Goal: Task Accomplishment & Management: Manage account settings

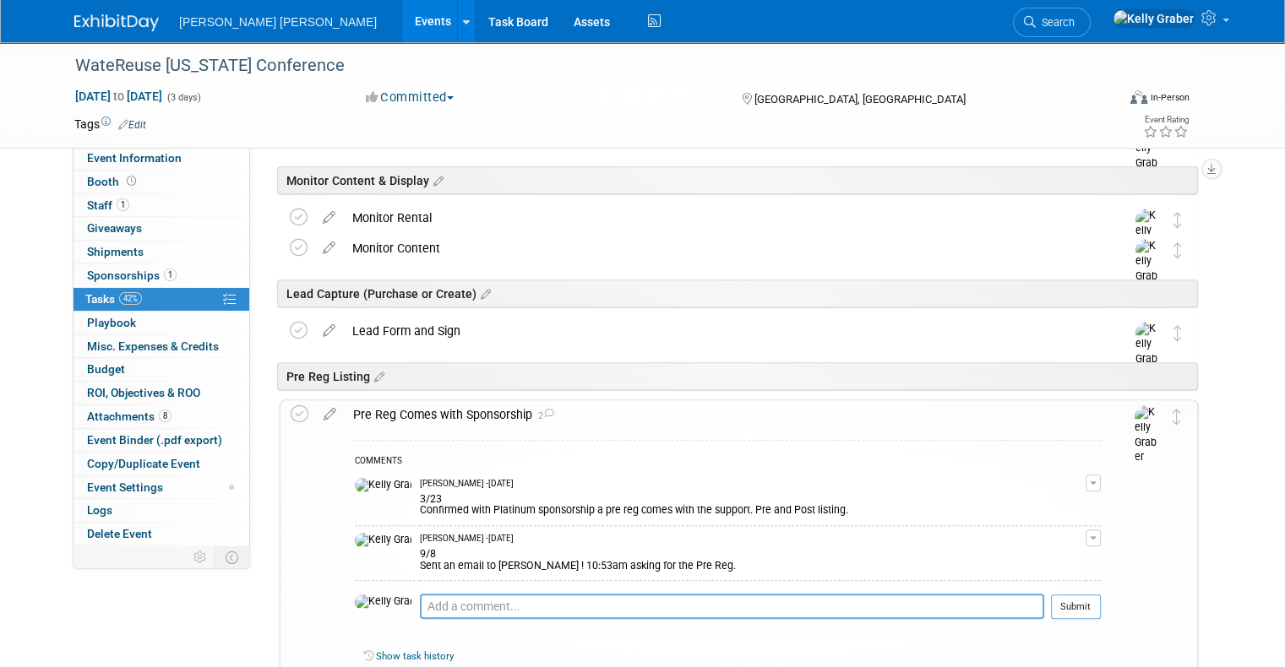
scroll to position [929, 0]
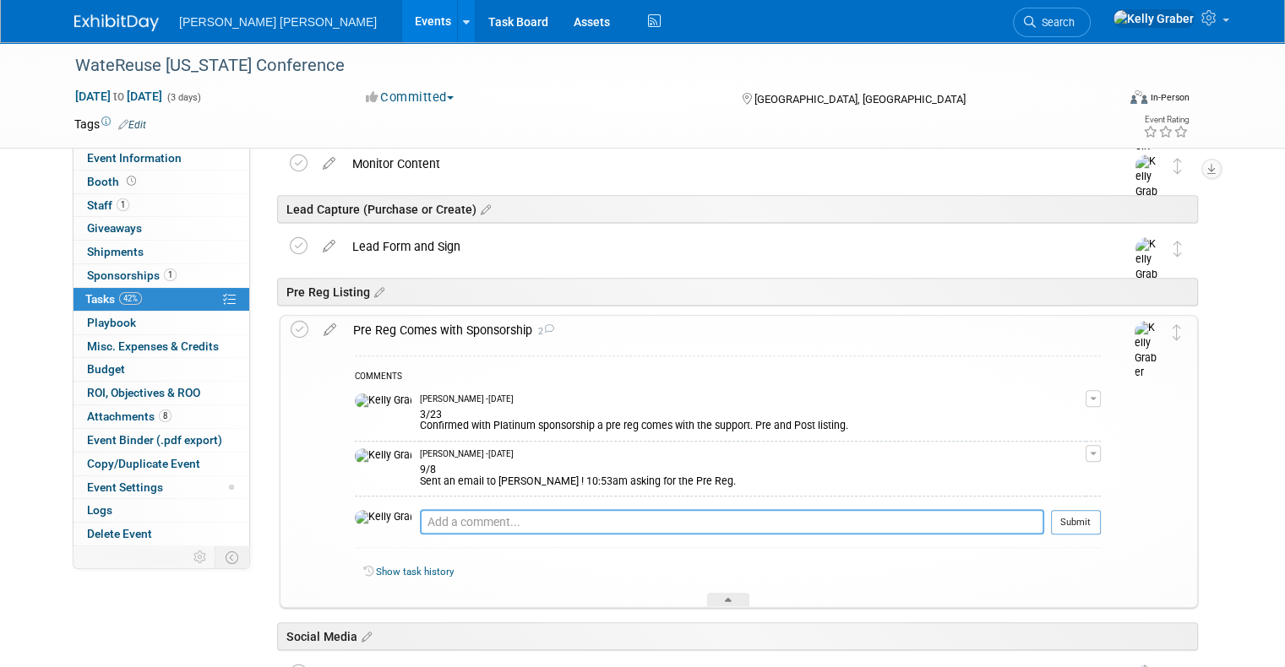
click at [589, 515] on textarea at bounding box center [732, 521] width 624 height 25
click at [744, 594] on div at bounding box center [728, 600] width 42 height 14
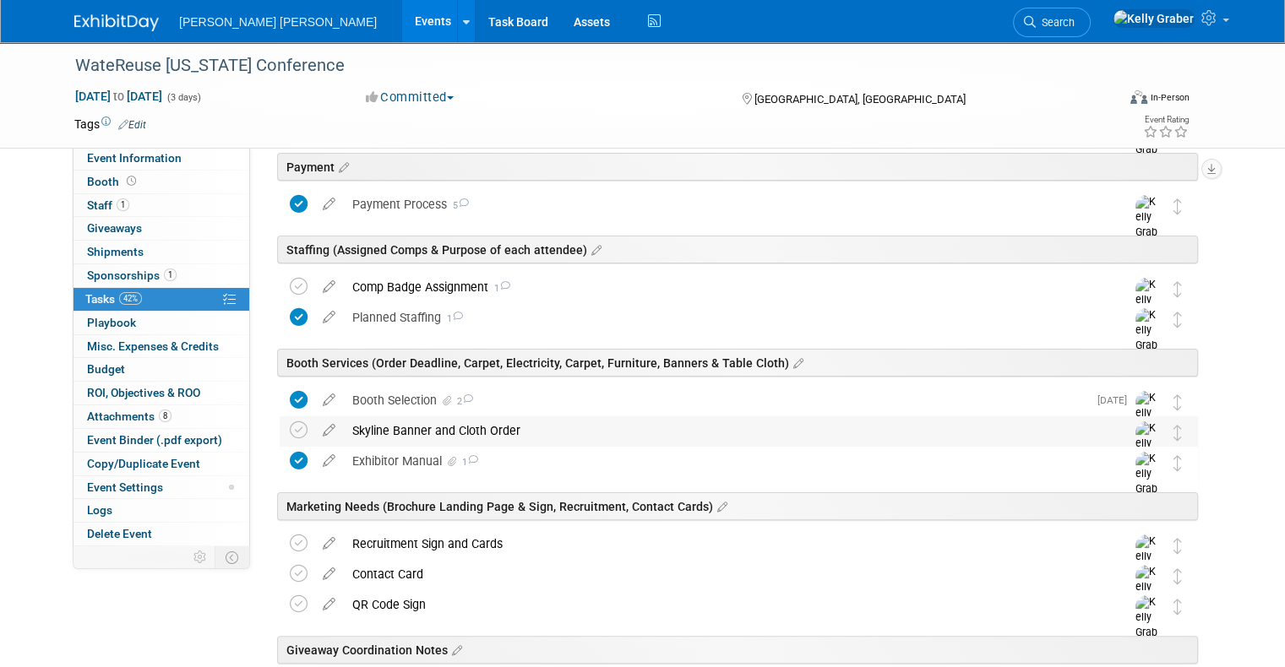
scroll to position [253, 0]
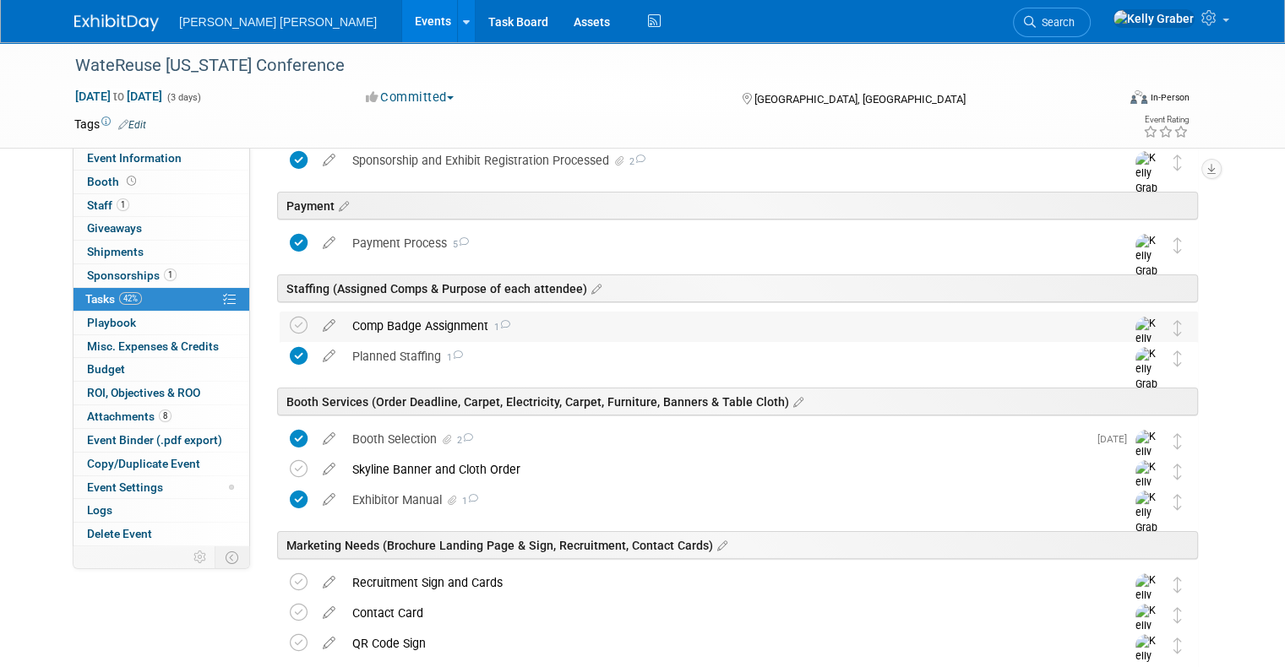
click at [609, 330] on div "Comp Badge Assignment 1" at bounding box center [723, 326] width 758 height 29
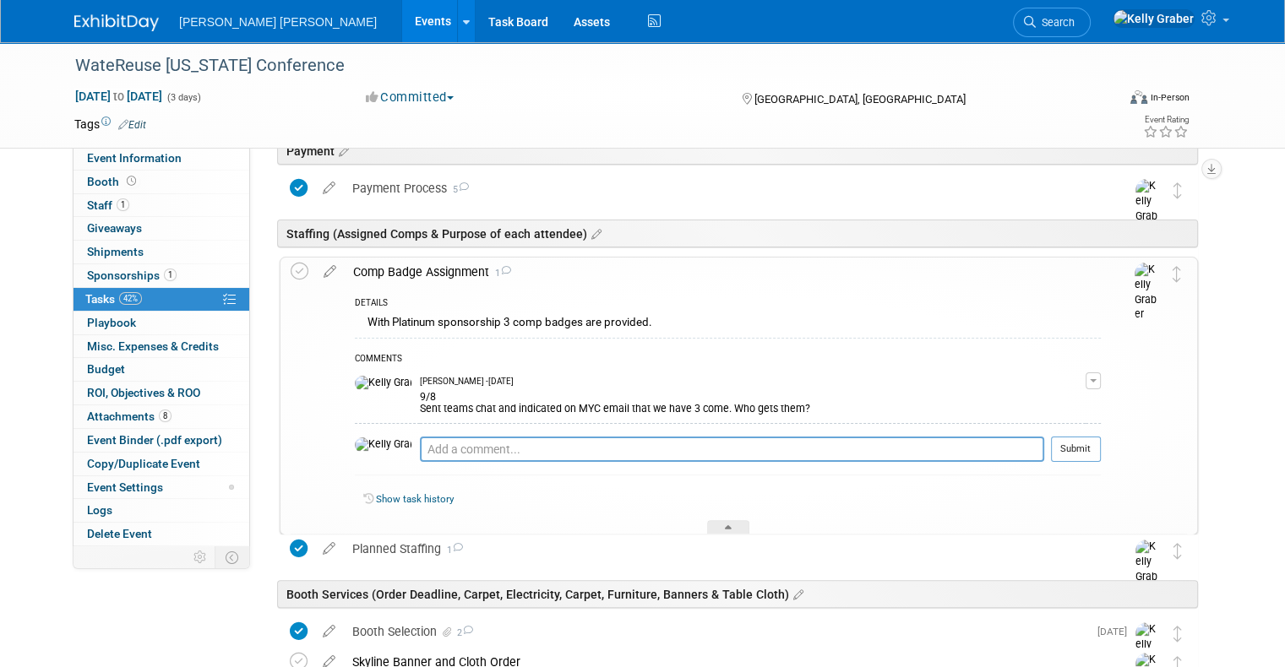
scroll to position [337, 0]
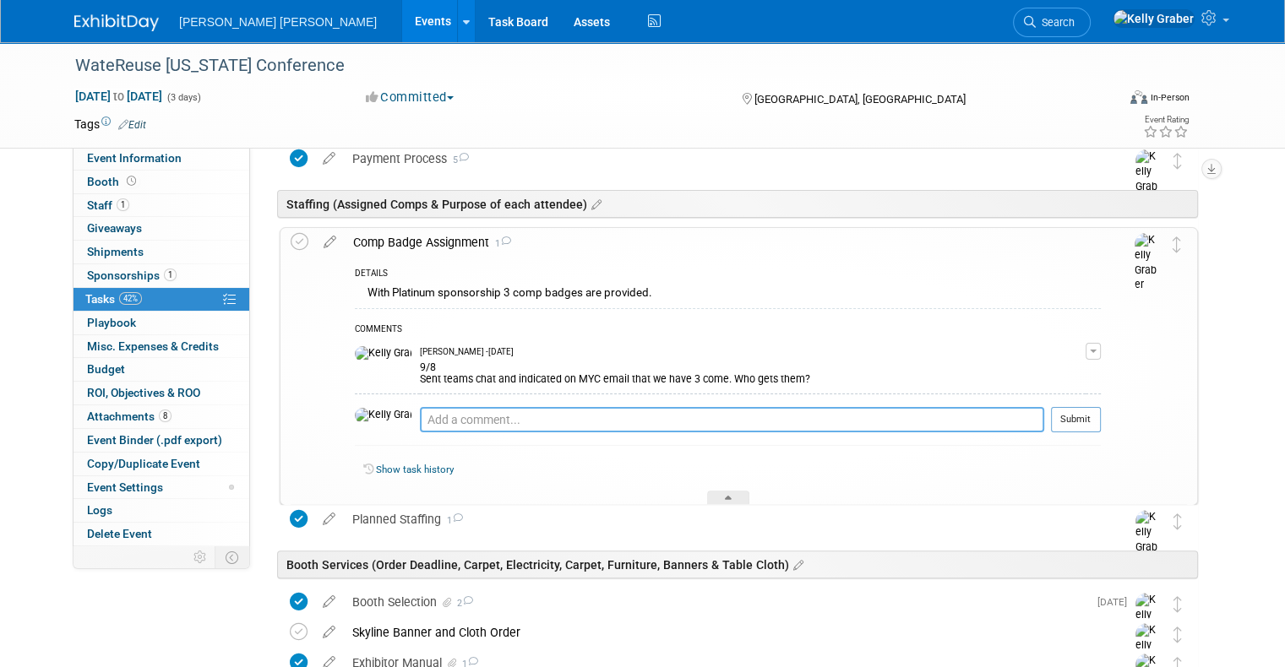
click at [585, 411] on textarea at bounding box center [732, 419] width 624 height 25
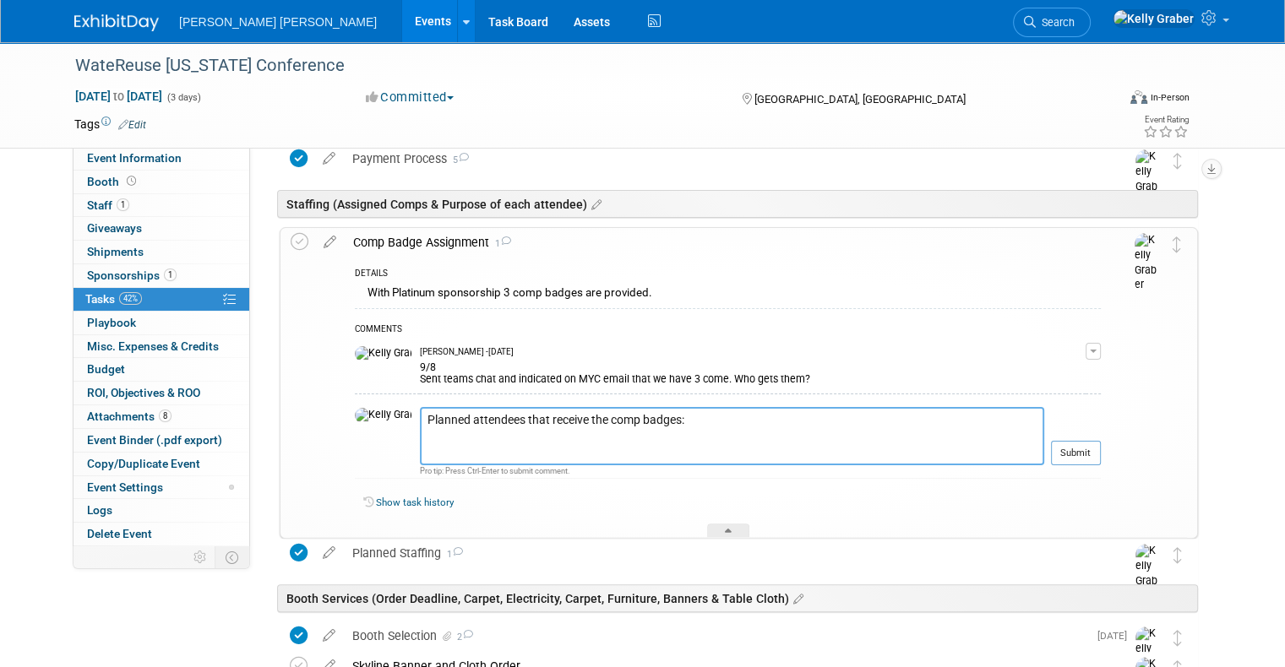
paste textarea "[PERSON_NAME] [PERSON_NAME] [PERSON_NAME] [PERSON_NAME] [PERSON_NAME]"
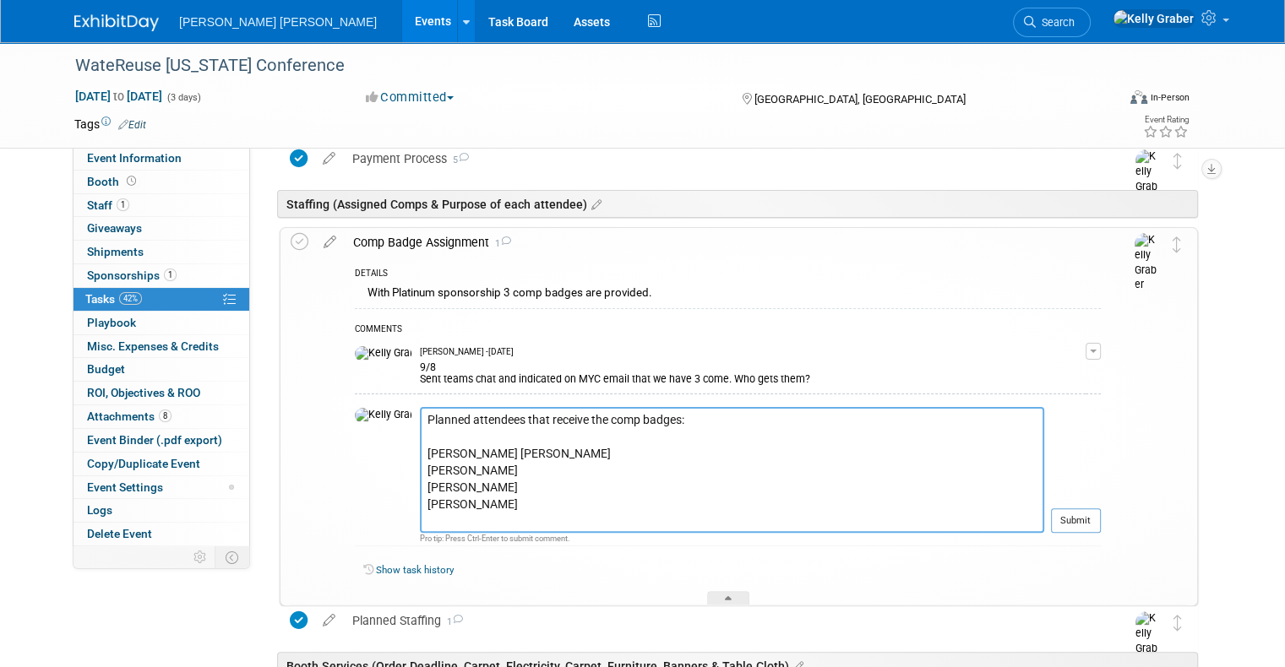
drag, startPoint x: 493, startPoint y: 474, endPoint x: 364, endPoint y: 478, distance: 128.5
click at [364, 478] on tr "Planned attendees that receive the comp badges: [PERSON_NAME] [PERSON_NAME] [PE…" at bounding box center [728, 476] width 746 height 139
drag, startPoint x: 479, startPoint y: 468, endPoint x: 399, endPoint y: 469, distance: 80.3
click at [420, 469] on textarea "Planned attendees that receive the comp badges: [PERSON_NAME] [PERSON_NAME] [PE…" at bounding box center [732, 470] width 624 height 126
click at [420, 470] on textarea "Planned attendees that receive the comp badges: [PERSON_NAME] [PERSON_NAME] [PE…" at bounding box center [732, 470] width 624 height 126
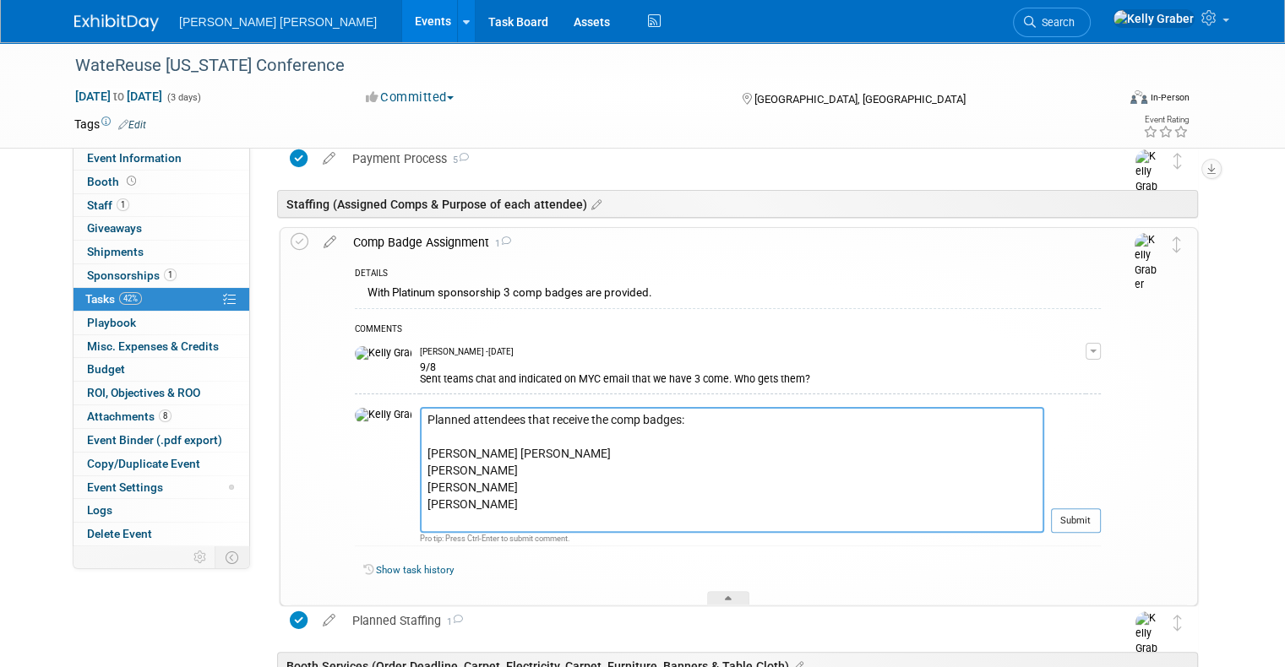
drag, startPoint x: 482, startPoint y: 468, endPoint x: 375, endPoint y: 469, distance: 107.3
click at [420, 469] on textarea "Planned attendees that receive the comp badges: [PERSON_NAME] [PERSON_NAME] [PE…" at bounding box center [732, 470] width 624 height 126
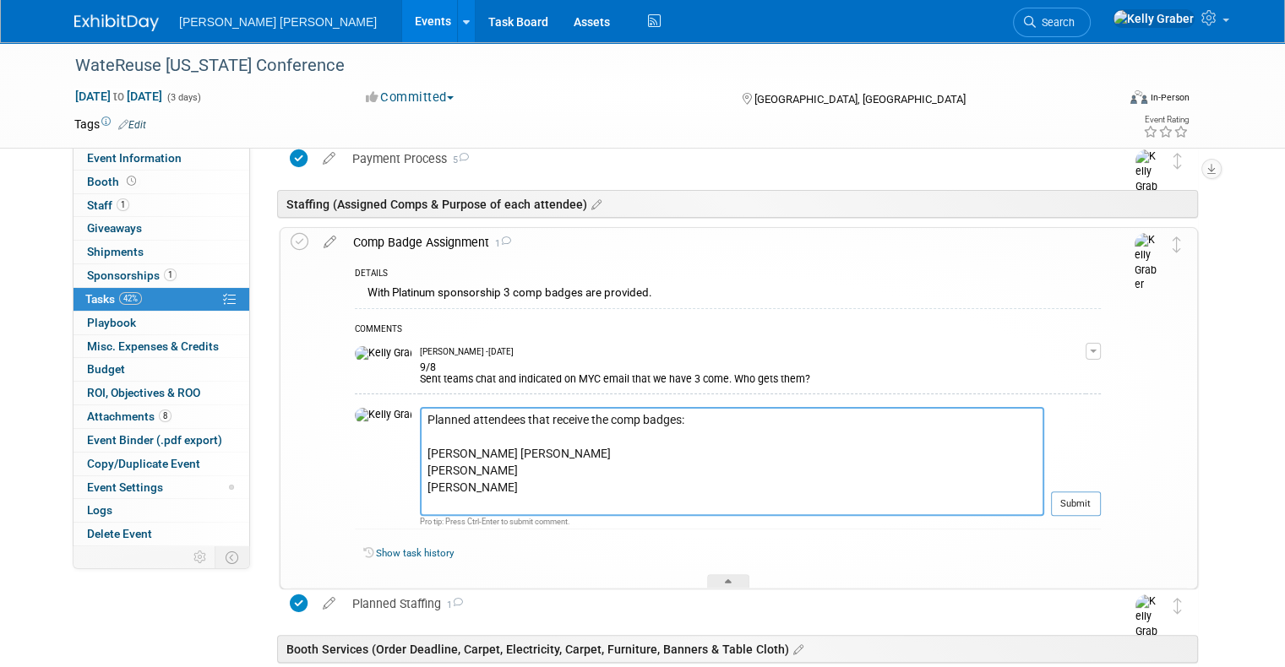
click at [466, 482] on textarea "Planned attendees that receive the comp badges: [PERSON_NAME] [PERSON_NAME] [PE…" at bounding box center [732, 461] width 624 height 109
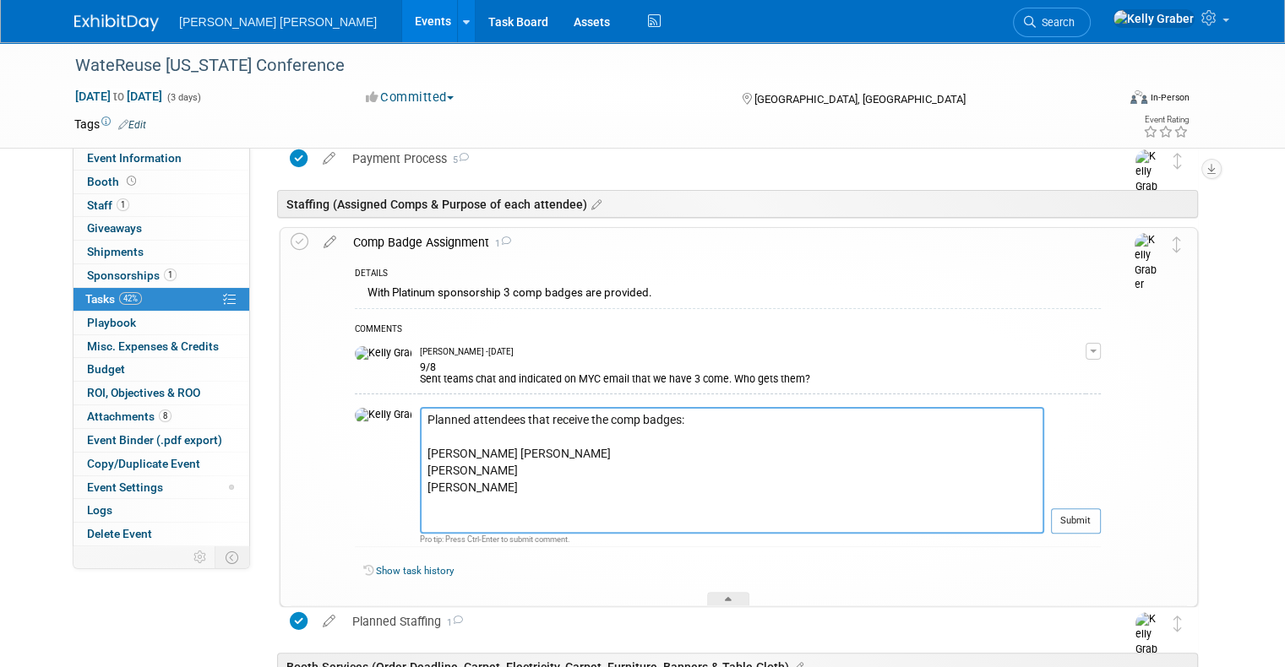
paste textarea "[PERSON_NAME]"
type textarea "Planned attendees that receive the comp badges: [PERSON_NAME] [PERSON_NAME] [PE…"
click at [1087, 510] on button "Submit" at bounding box center [1076, 521] width 50 height 25
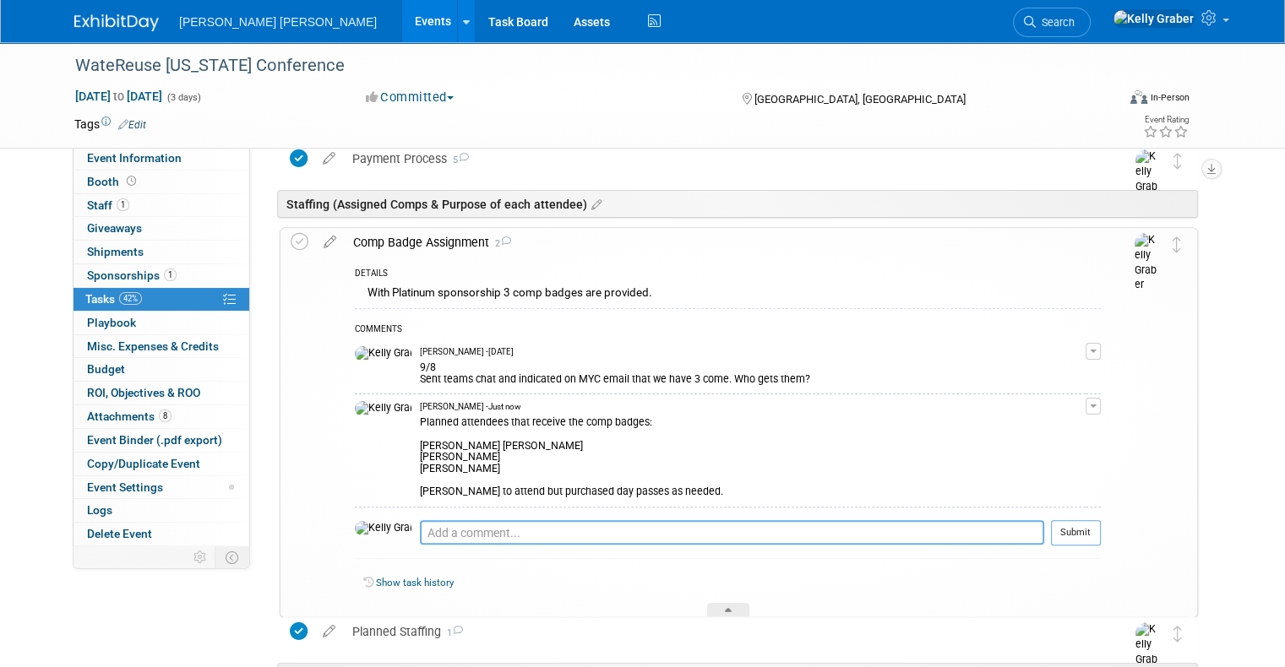
click at [548, 526] on textarea at bounding box center [732, 532] width 624 height 25
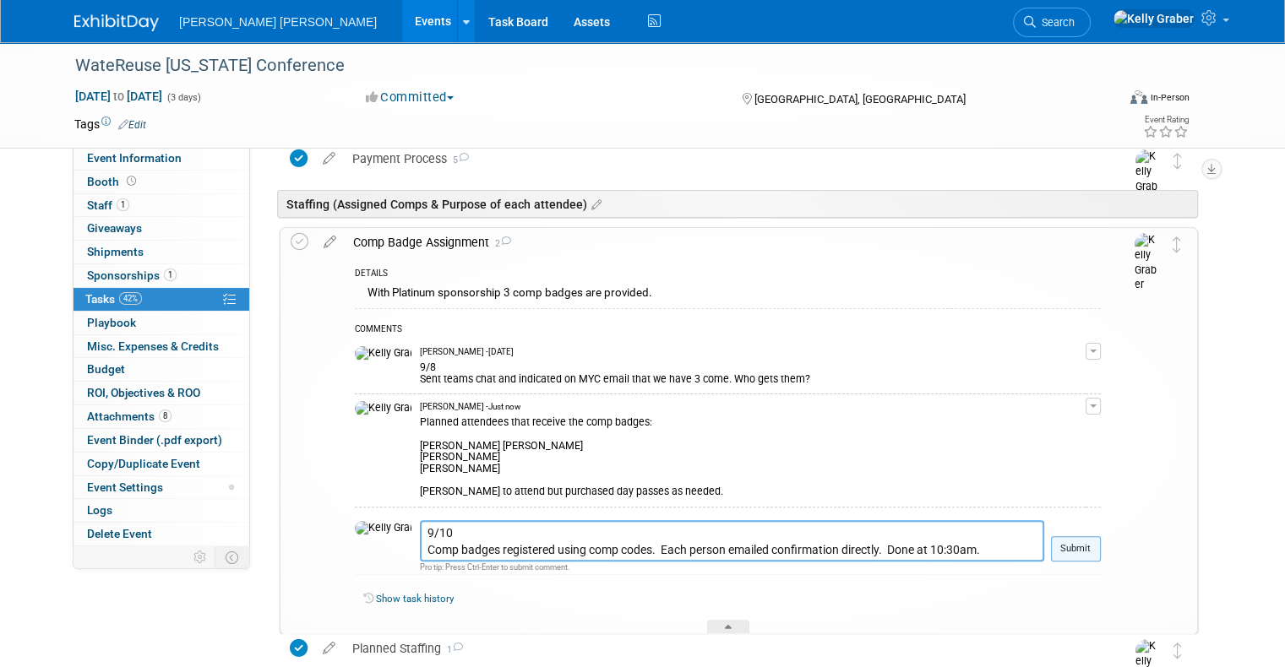
type textarea "9/10 Comp badges registered using comp codes. Each person emailed confirmation …"
click at [1101, 537] on button "Submit" at bounding box center [1076, 549] width 50 height 25
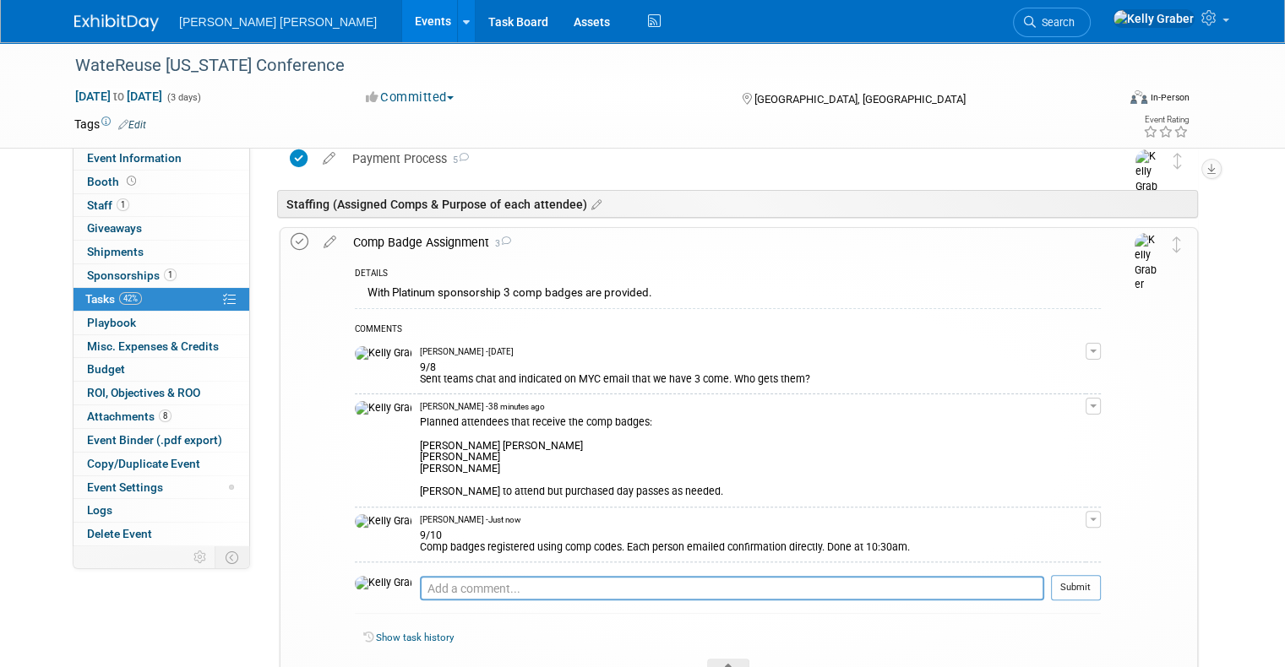
click at [291, 237] on icon at bounding box center [300, 242] width 18 height 18
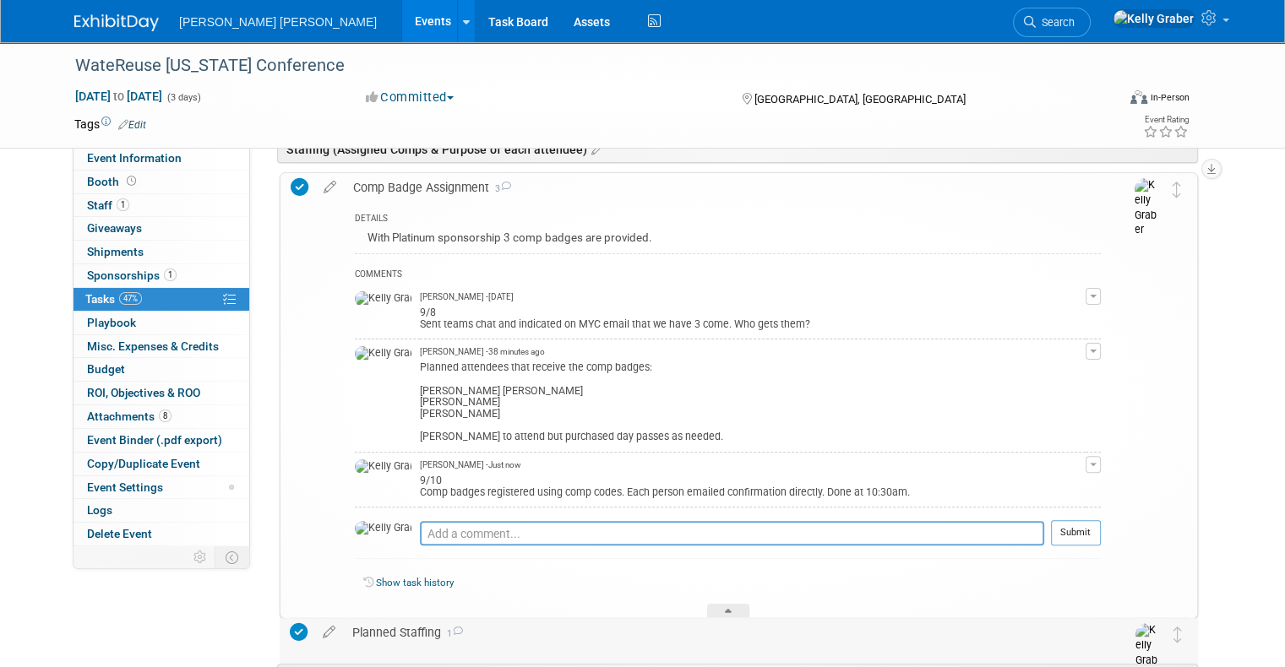
scroll to position [422, 0]
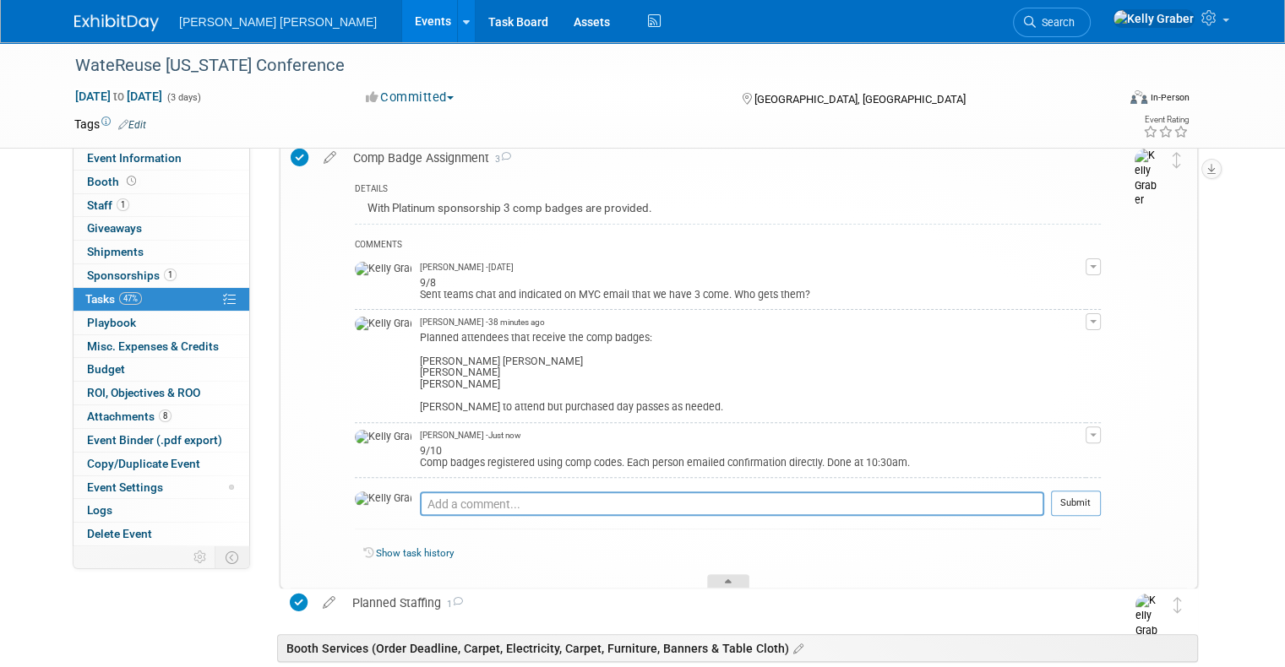
click at [729, 575] on div at bounding box center [728, 582] width 42 height 14
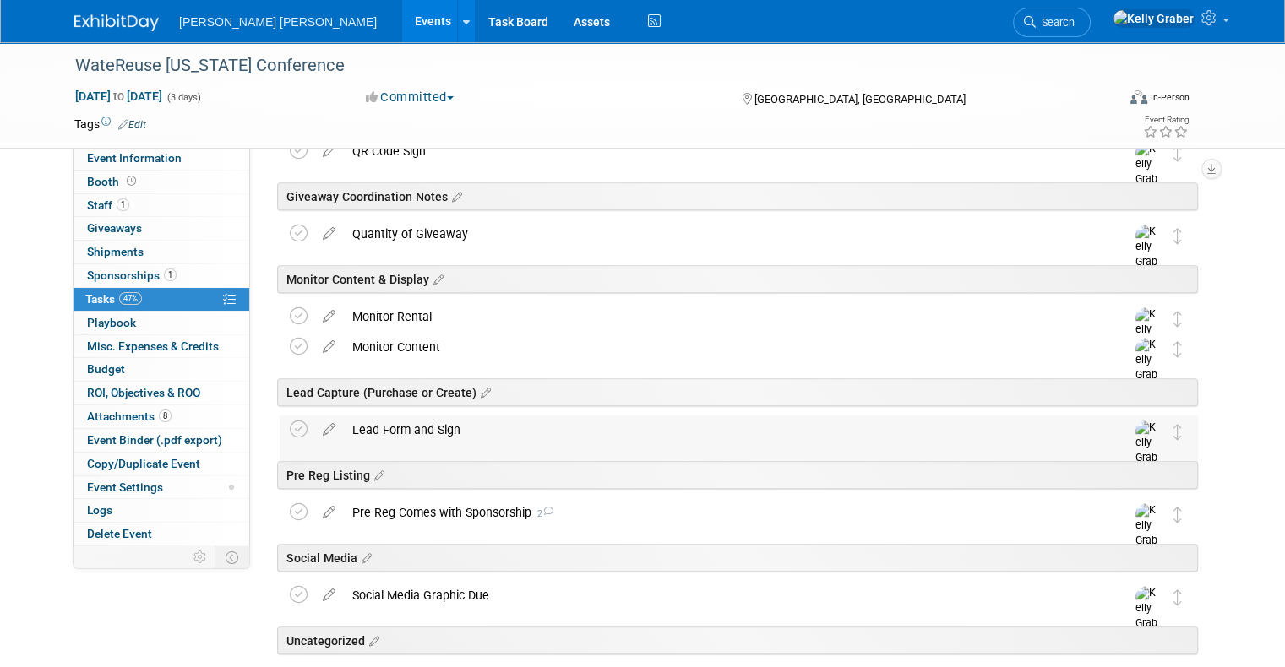
scroll to position [844, 0]
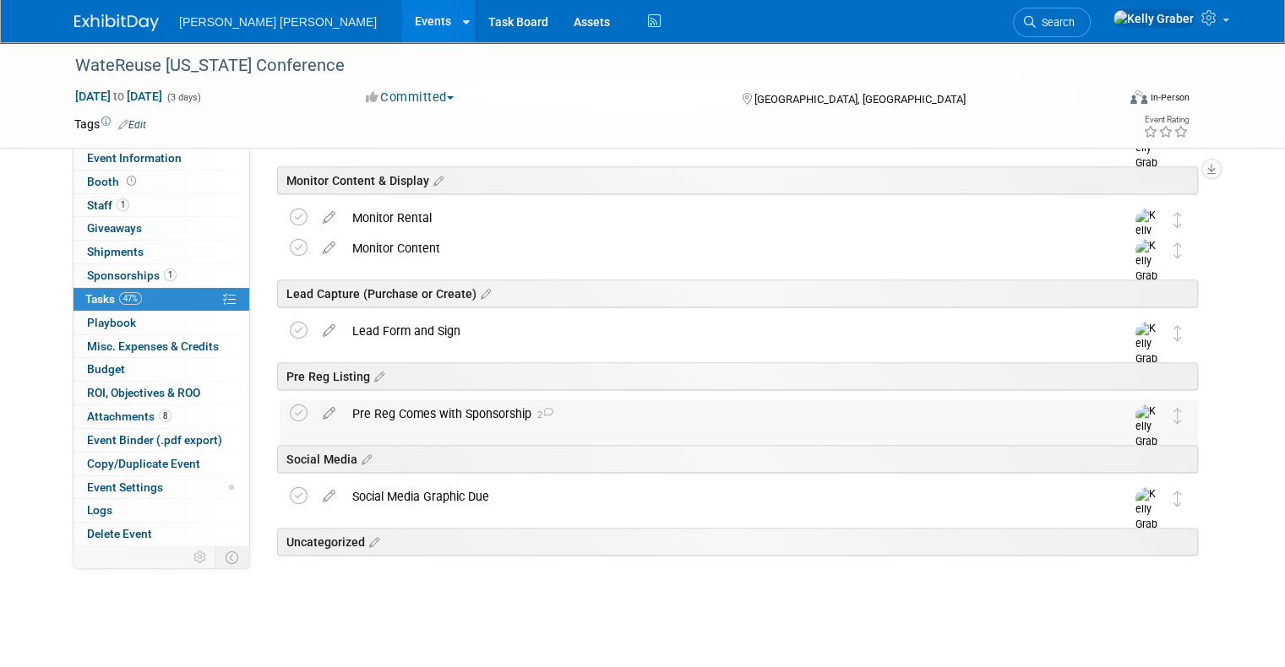
click at [480, 409] on div "Pre Reg Comes with Sponsorship 2" at bounding box center [723, 414] width 758 height 29
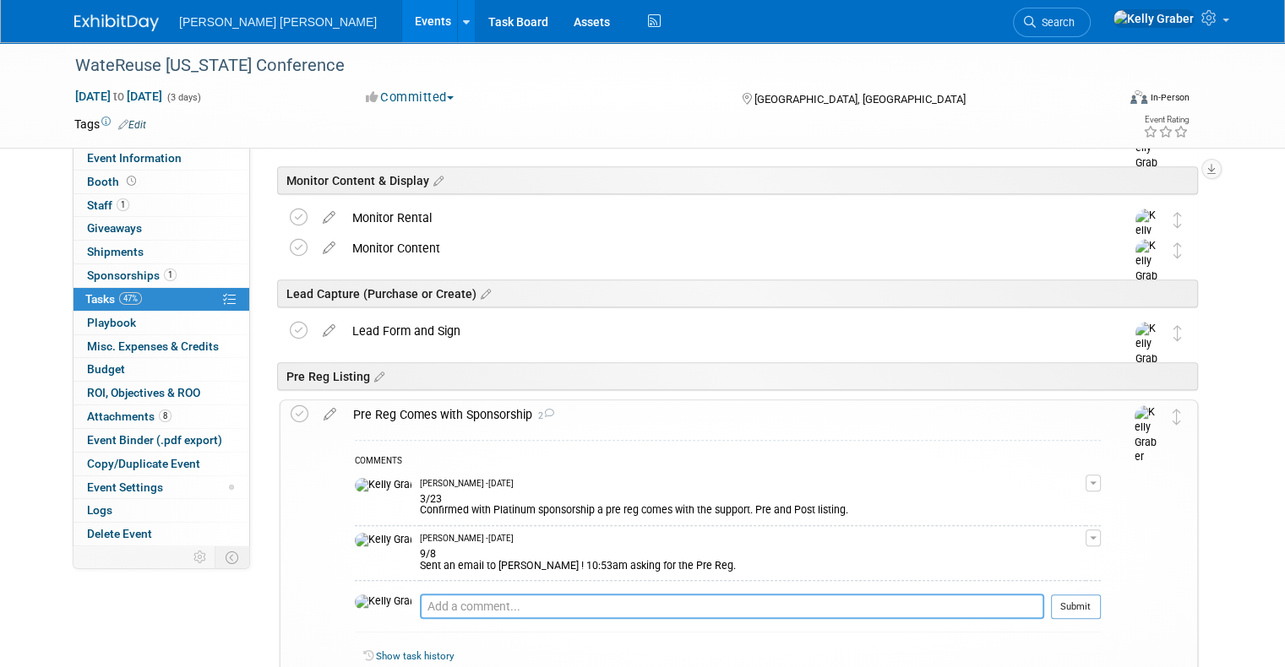
click at [440, 601] on textarea at bounding box center [732, 606] width 624 height 25
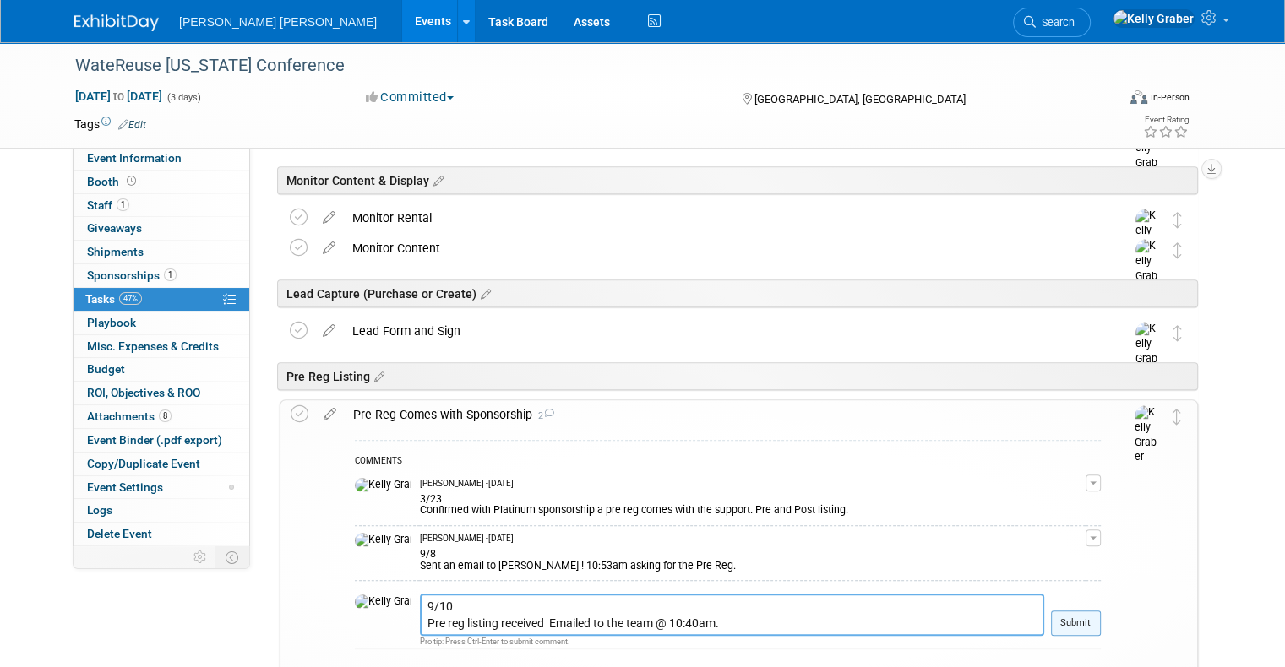
type textarea "9/10 Pre reg listing received Emailed to the team @ 10:40am."
click at [1093, 618] on button "Submit" at bounding box center [1076, 623] width 50 height 25
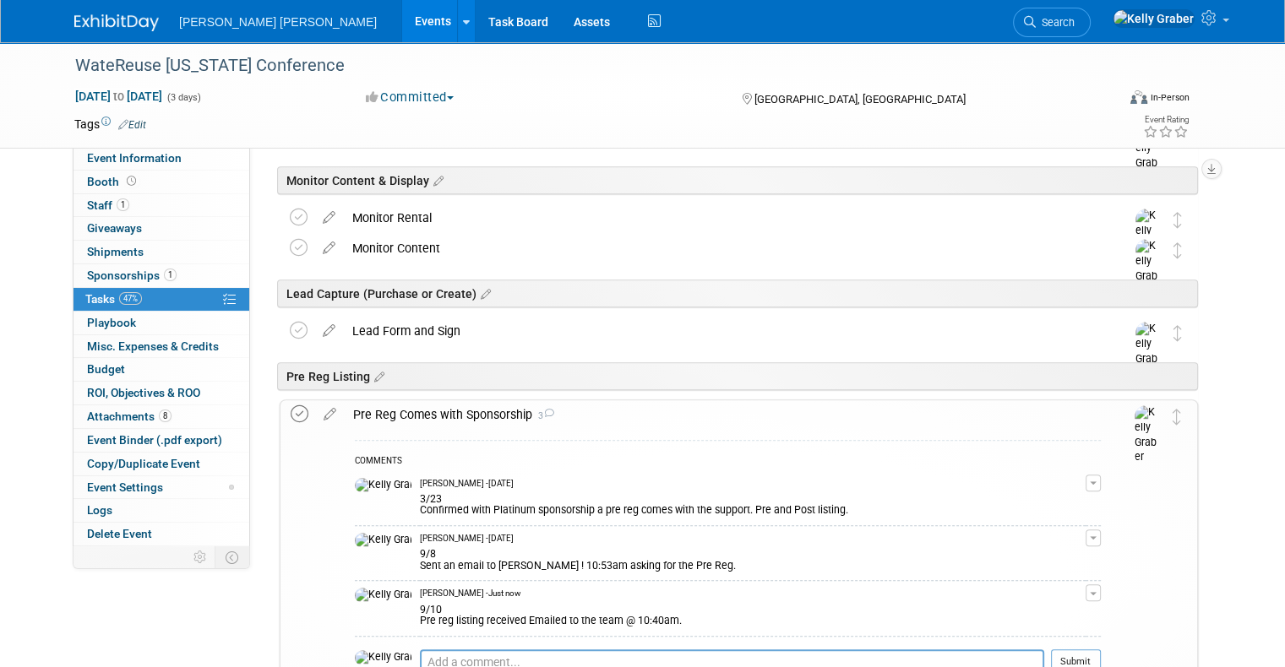
click at [291, 410] on icon at bounding box center [300, 415] width 18 height 18
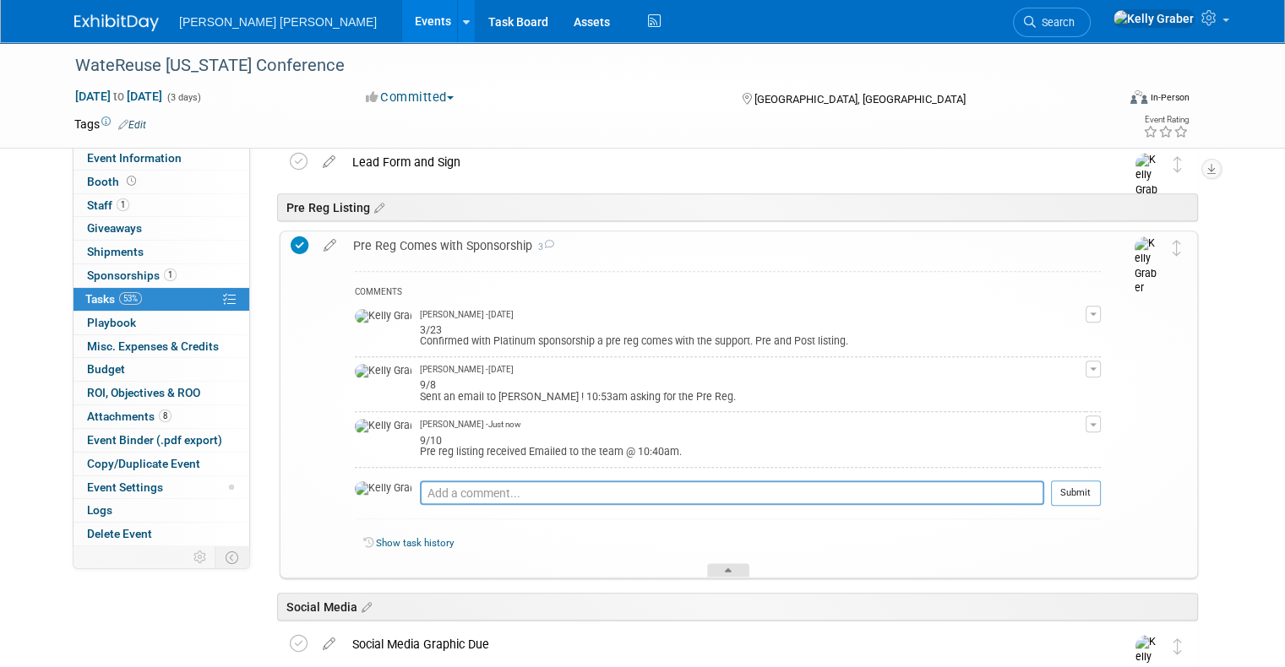
click at [730, 564] on div at bounding box center [728, 571] width 42 height 14
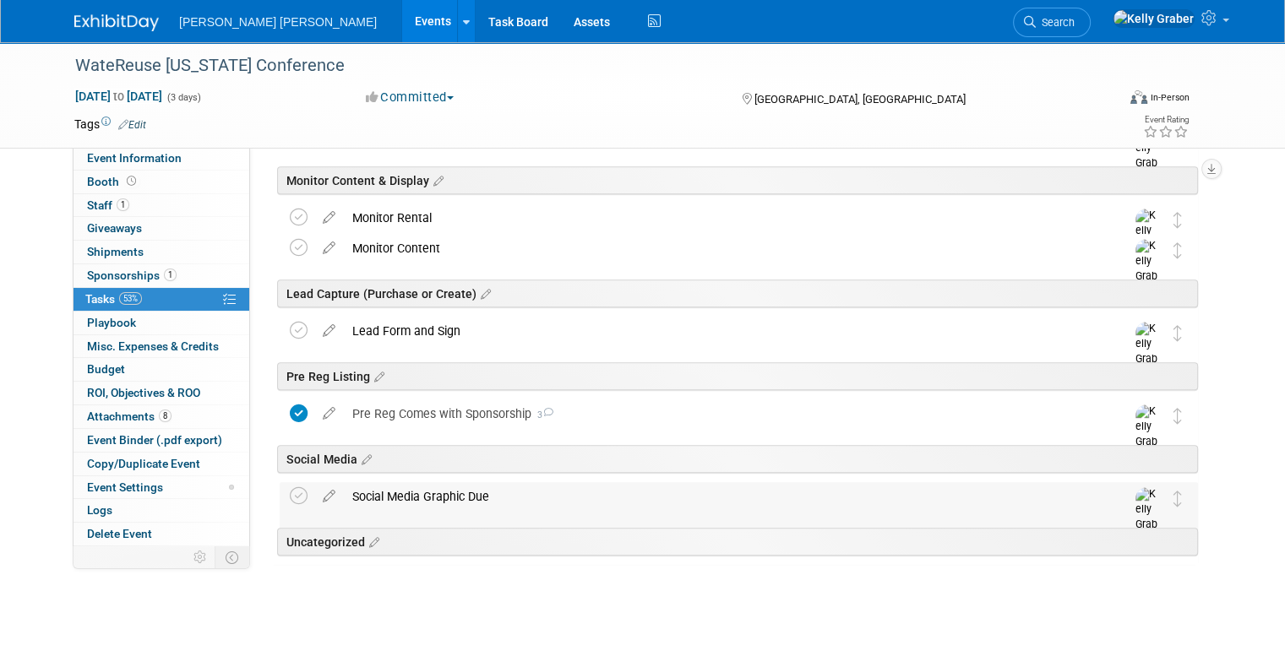
click at [471, 485] on div "Social Media Graphic Due" at bounding box center [723, 496] width 758 height 29
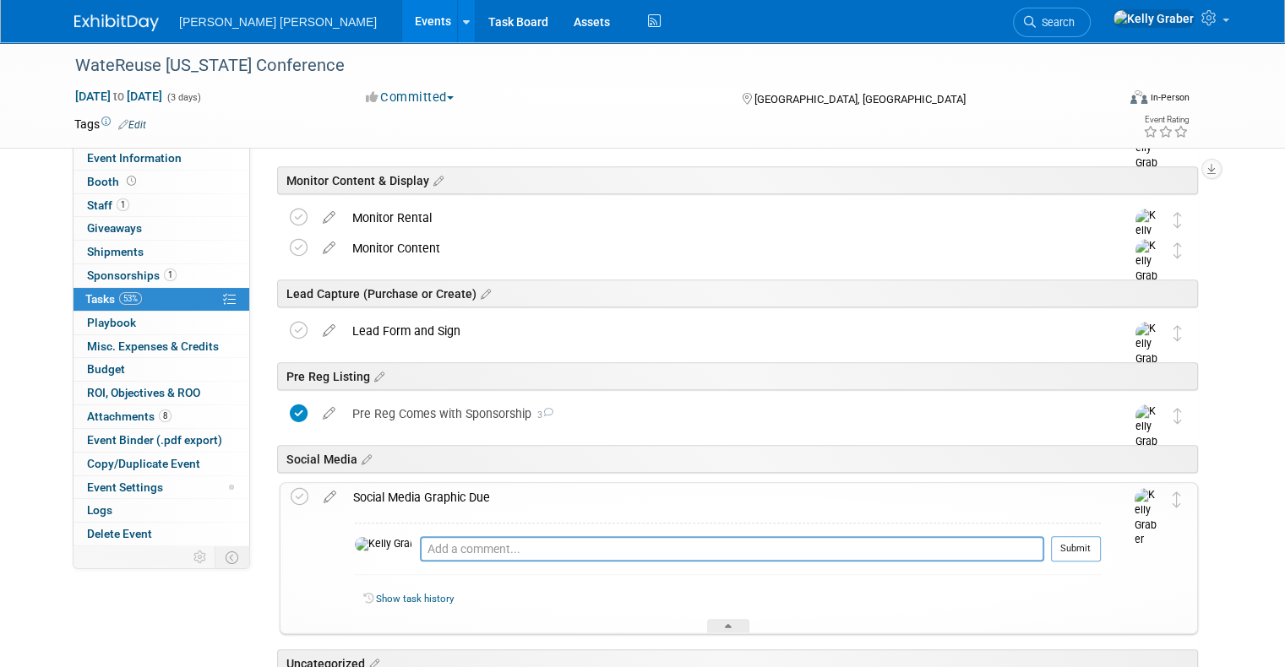
click at [471, 485] on div "Social Media Graphic Due" at bounding box center [723, 497] width 756 height 29
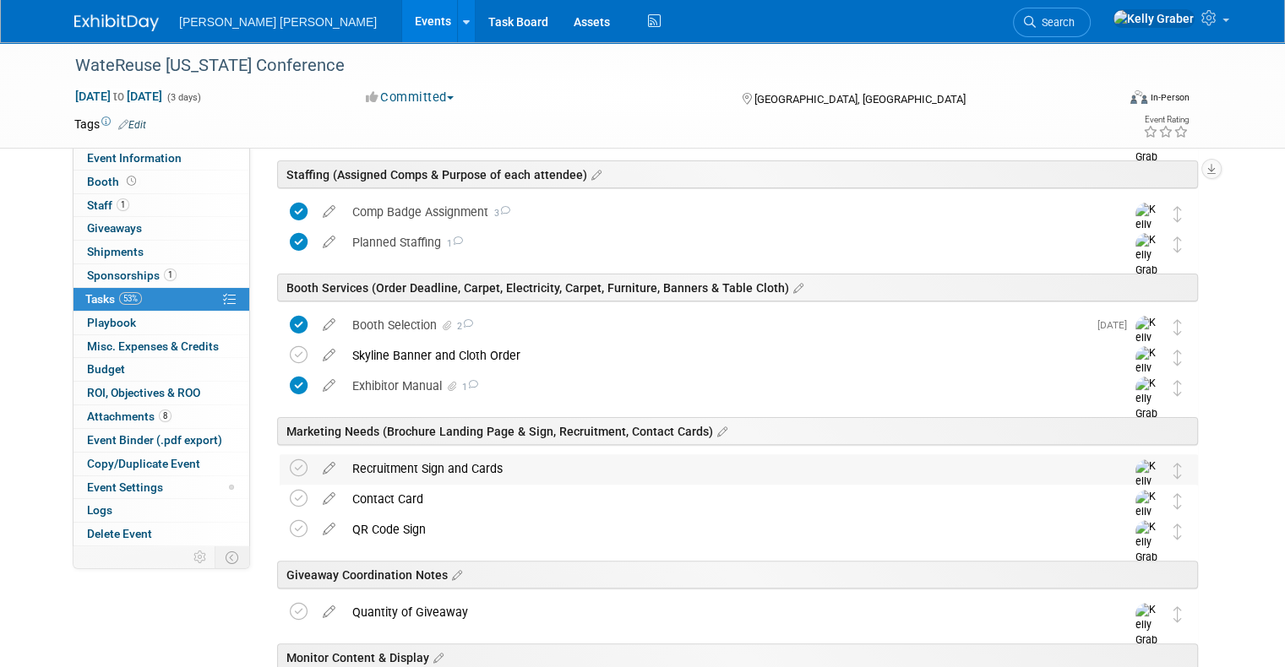
scroll to position [507, 0]
